Goal: Entertainment & Leisure: Consume media (video, audio)

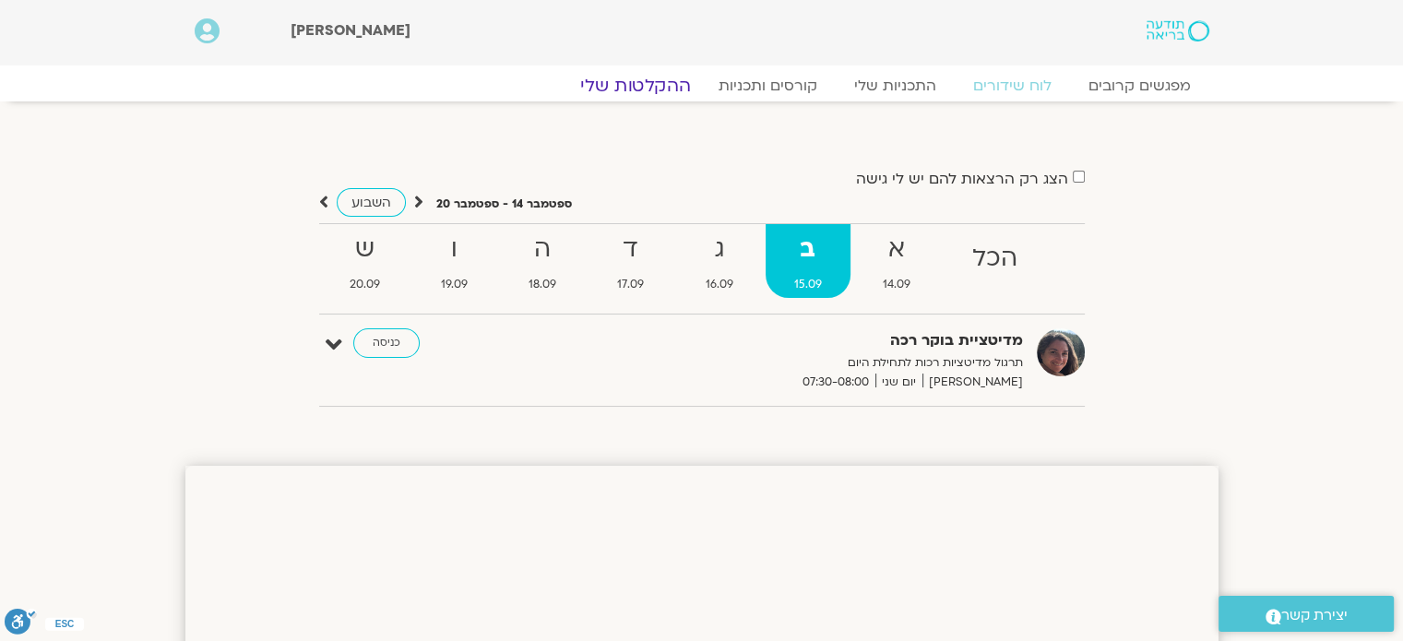
click at [649, 82] on link "ההקלטות שלי" at bounding box center [635, 86] width 155 height 22
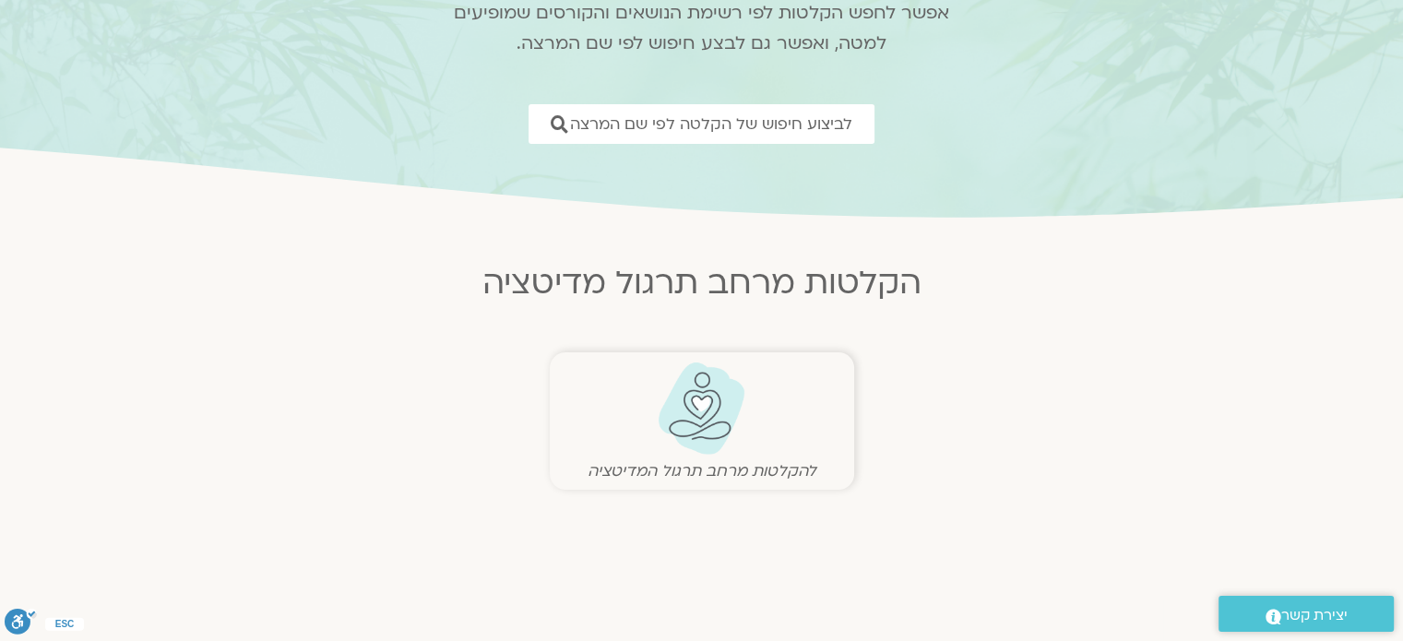
scroll to position [185, 0]
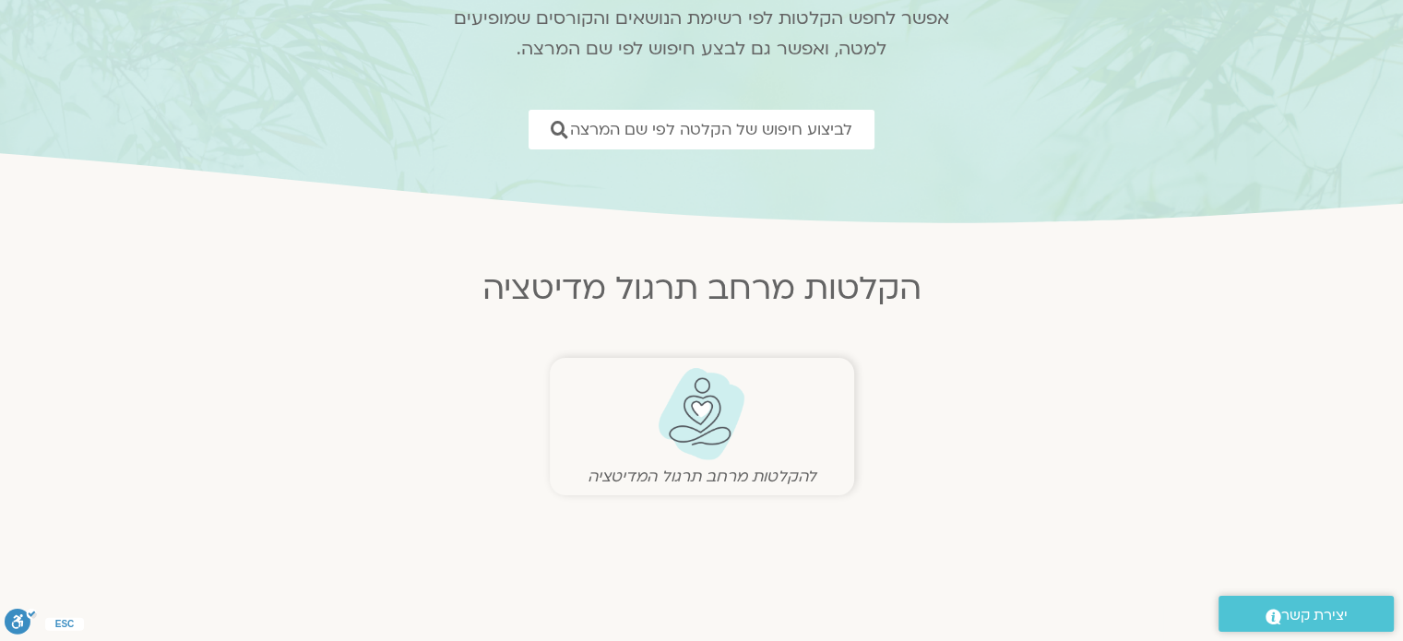
click at [721, 434] on img at bounding box center [701, 414] width 91 height 94
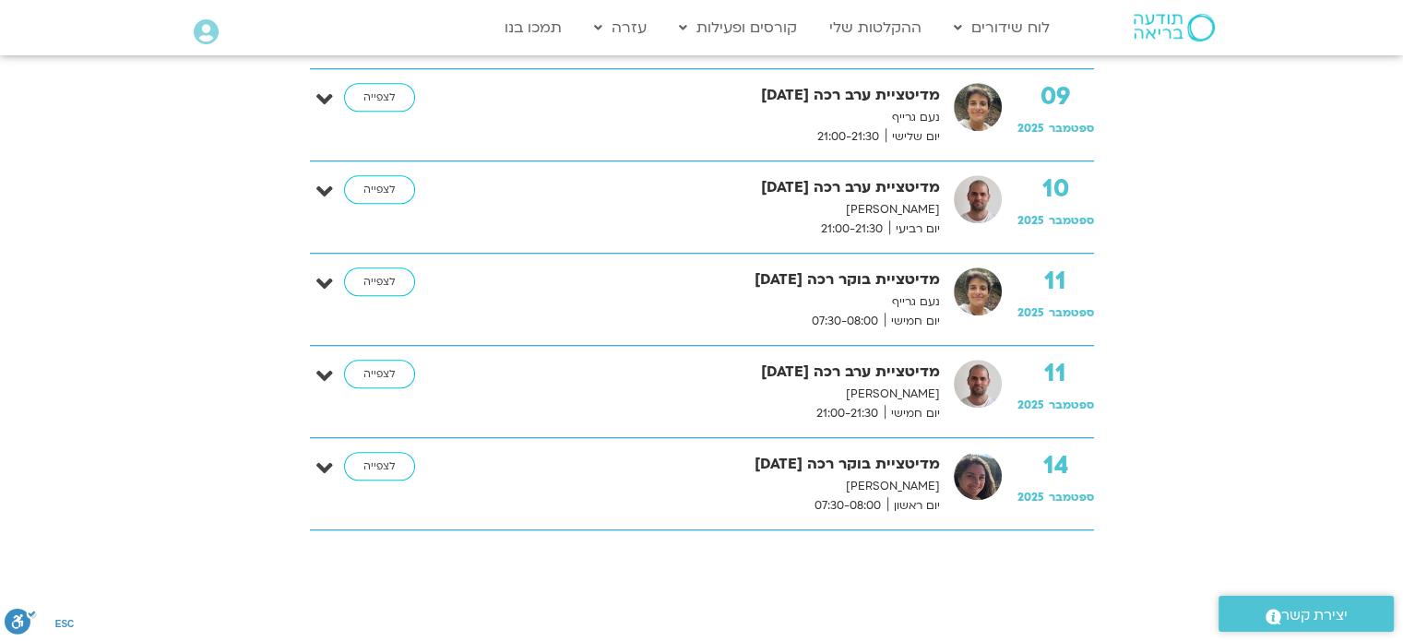
scroll to position [1476, 0]
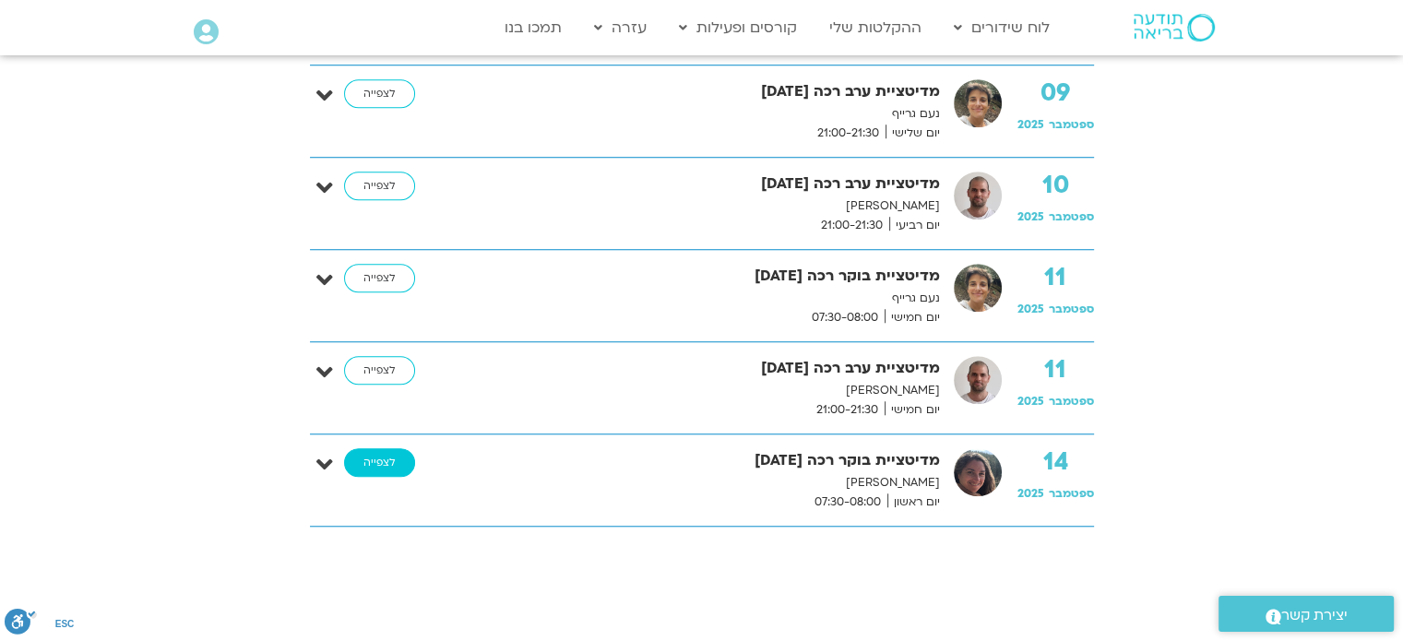
click at [399, 458] on link "לצפייה" at bounding box center [379, 463] width 71 height 30
